Goal: Check status

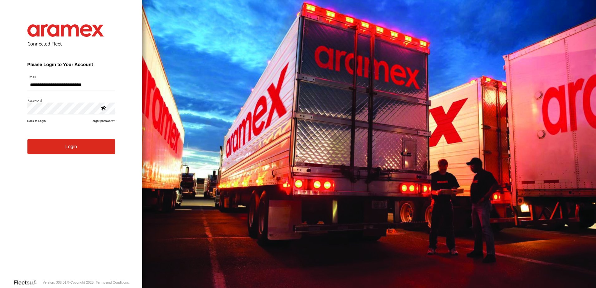
click at [76, 146] on button "Login" at bounding box center [71, 146] width 88 height 15
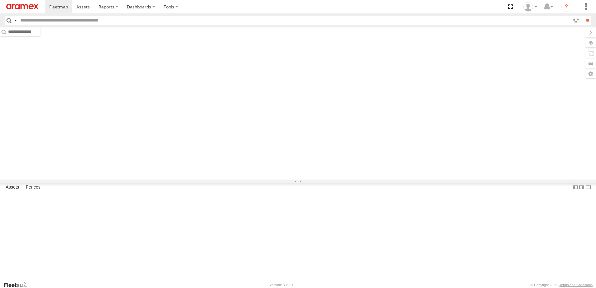
type input "*****"
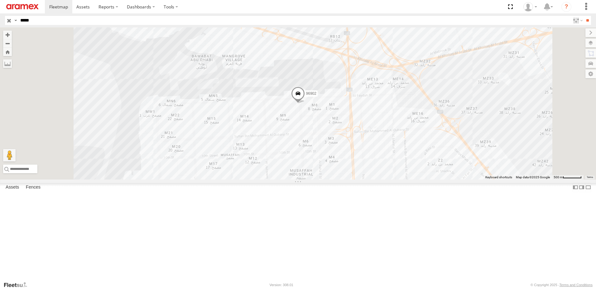
click at [305, 104] on span at bounding box center [298, 95] width 14 height 17
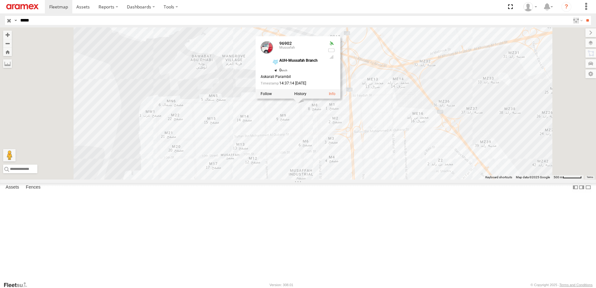
click at [0, 0] on div "96902 Mussafah AUH-Mussafah Branch UAE - United Arab Emirates 24.38098 54.51" at bounding box center [0, 0] width 0 height 0
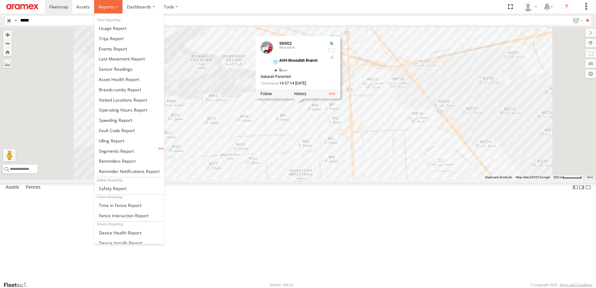
click at [113, 6] on span at bounding box center [107, 7] width 16 height 6
click at [117, 80] on span at bounding box center [119, 79] width 41 height 6
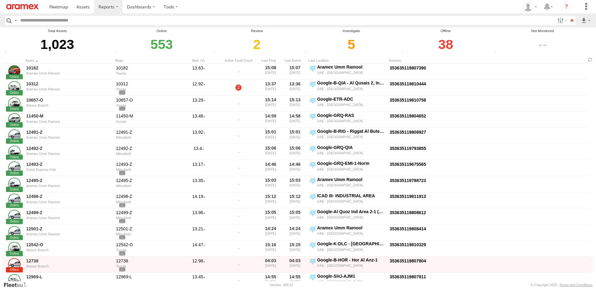
click at [443, 41] on div "38" at bounding box center [445, 45] width 89 height 22
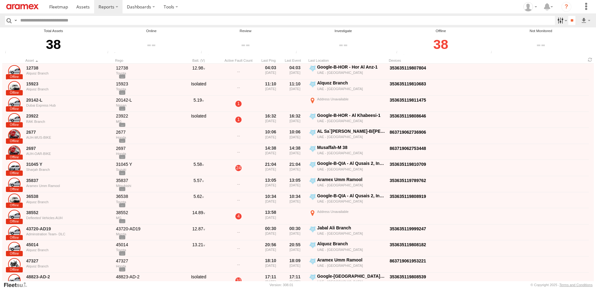
click at [563, 20] on label at bounding box center [561, 20] width 13 height 9
click at [0, 0] on label at bounding box center [0, 0] width 0 height 0
click at [0, 0] on span "AUH" at bounding box center [0, 0] width 0 height 0
click at [0, 0] on span "Defleeted Vehicles AUH" at bounding box center [0, 0] width 0 height 0
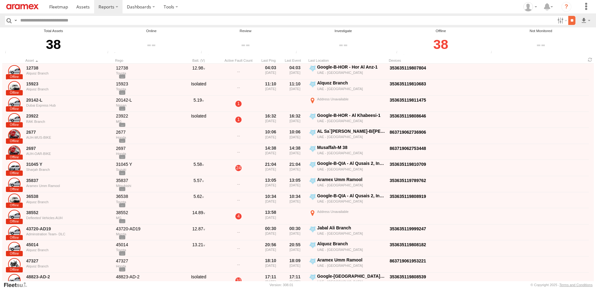
click at [571, 17] on input "**" at bounding box center [571, 20] width 7 height 9
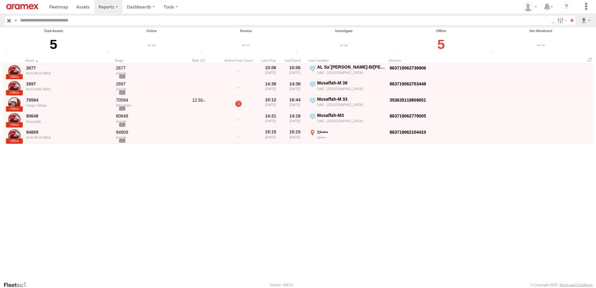
click at [448, 42] on div "5" at bounding box center [441, 45] width 92 height 22
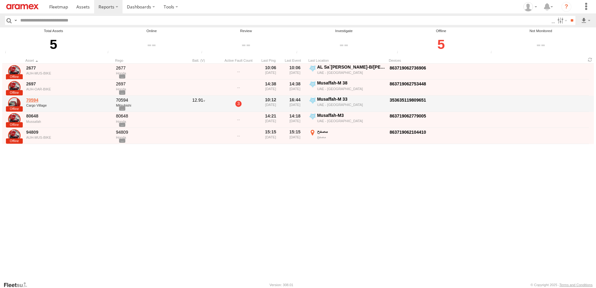
click at [36, 99] on link "70594" at bounding box center [68, 100] width 85 height 6
